Goal: Task Accomplishment & Management: Use online tool/utility

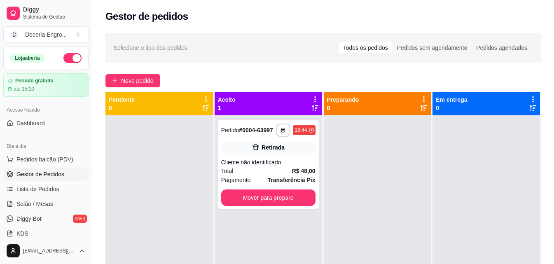
click at [45, 155] on span "Pedidos balcão (PDV)" at bounding box center [44, 159] width 57 height 8
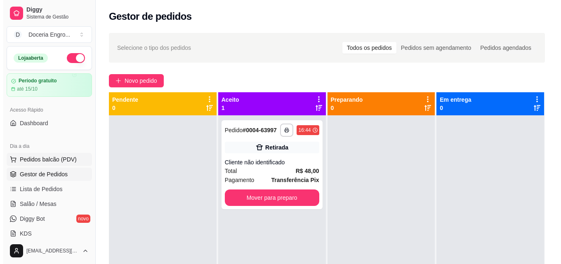
scroll to position [41, 0]
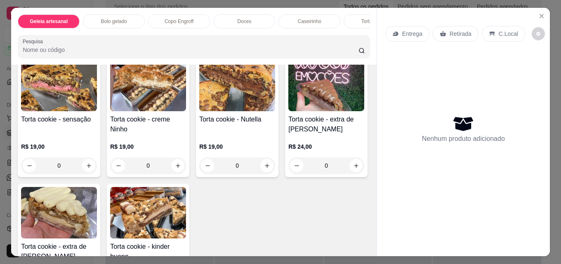
scroll to position [1030, 0]
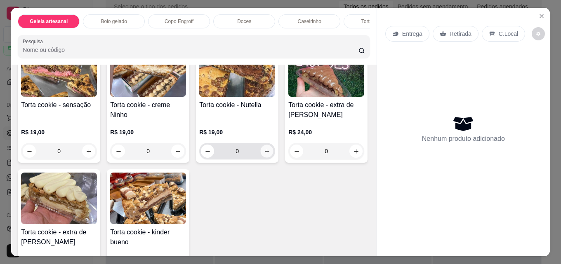
click at [266, 155] on icon "increase-product-quantity" at bounding box center [267, 151] width 6 height 6
type input "1"
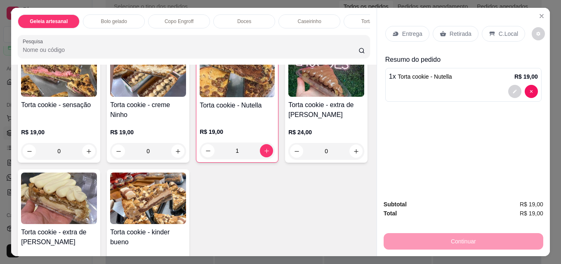
click at [451, 31] on p "Retirada" at bounding box center [460, 34] width 22 height 8
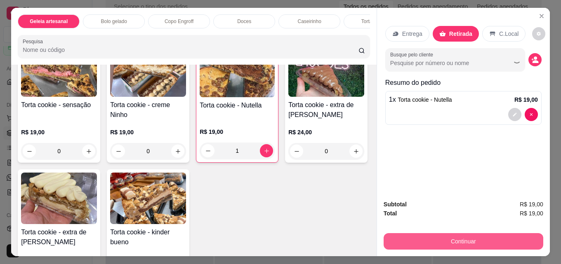
click at [437, 237] on button "Continuar" at bounding box center [463, 241] width 160 height 16
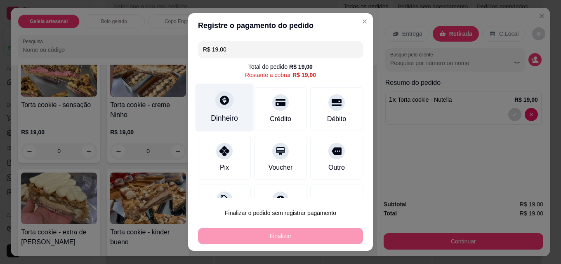
click at [228, 120] on div "Dinheiro" at bounding box center [224, 118] width 27 height 11
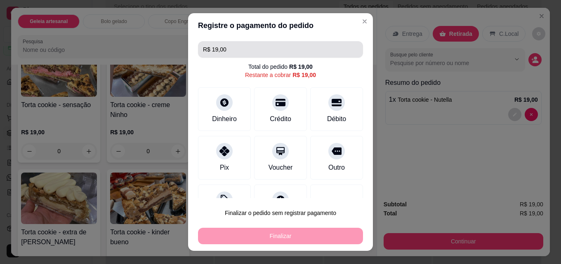
click at [239, 45] on input "R$ 19,00" at bounding box center [280, 49] width 155 height 16
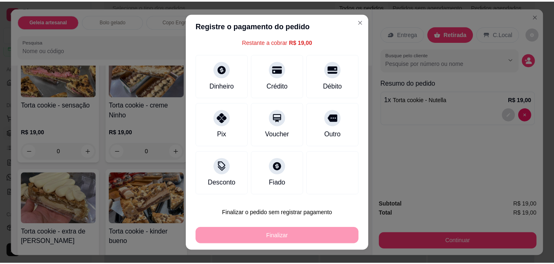
scroll to position [0, 0]
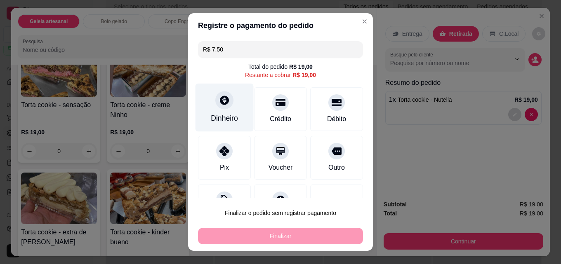
click at [223, 111] on div "Dinheiro" at bounding box center [224, 108] width 58 height 48
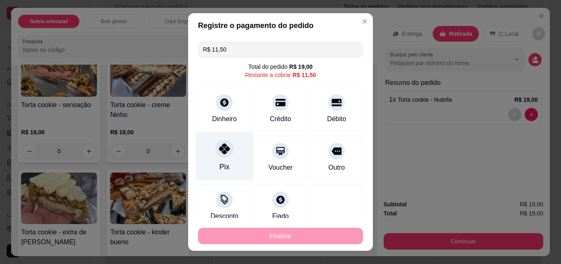
click at [221, 162] on div "Pix" at bounding box center [224, 156] width 58 height 48
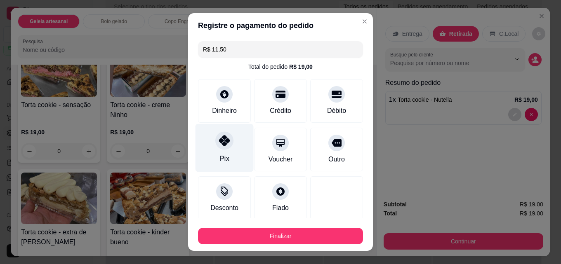
type input "R$ 0,00"
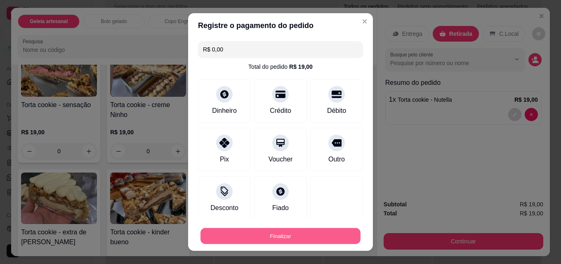
click at [271, 233] on button "Finalizar" at bounding box center [280, 236] width 160 height 16
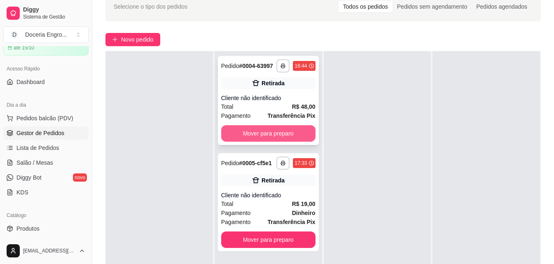
click at [279, 128] on button "Mover para preparo" at bounding box center [268, 133] width 94 height 16
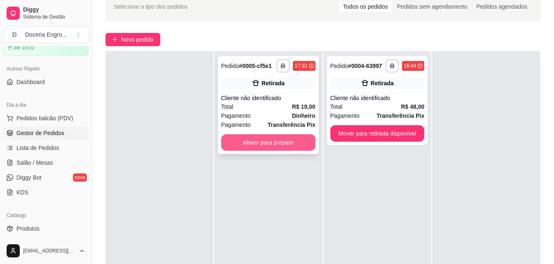
drag, startPoint x: 279, startPoint y: 132, endPoint x: 284, endPoint y: 142, distance: 10.7
click at [284, 142] on div "**********" at bounding box center [268, 105] width 101 height 98
click at [270, 148] on button "Mover para preparo" at bounding box center [268, 142] width 94 height 16
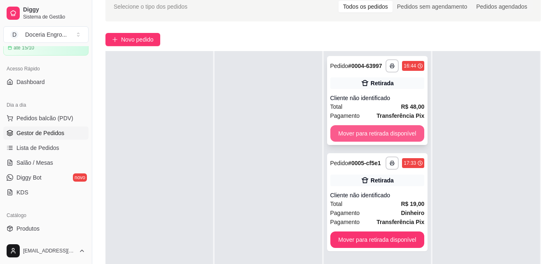
click at [355, 134] on button "Mover para retirada disponível" at bounding box center [378, 133] width 94 height 16
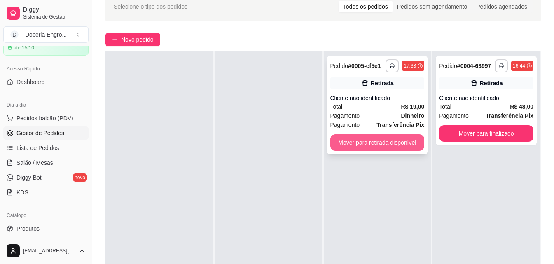
click at [376, 141] on button "Mover para retirada disponível" at bounding box center [378, 142] width 94 height 16
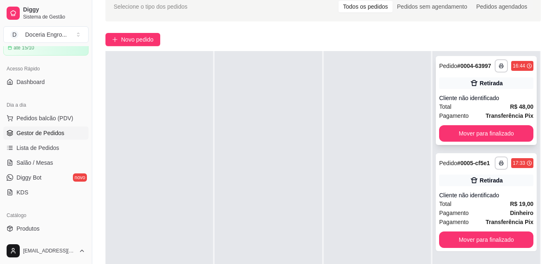
click at [485, 140] on button "Mover para finalizado" at bounding box center [486, 133] width 94 height 16
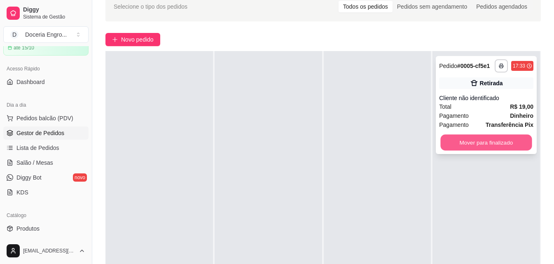
click at [479, 148] on button "Mover para finalizado" at bounding box center [487, 143] width 92 height 16
